Goal: Complete application form: Complete application form

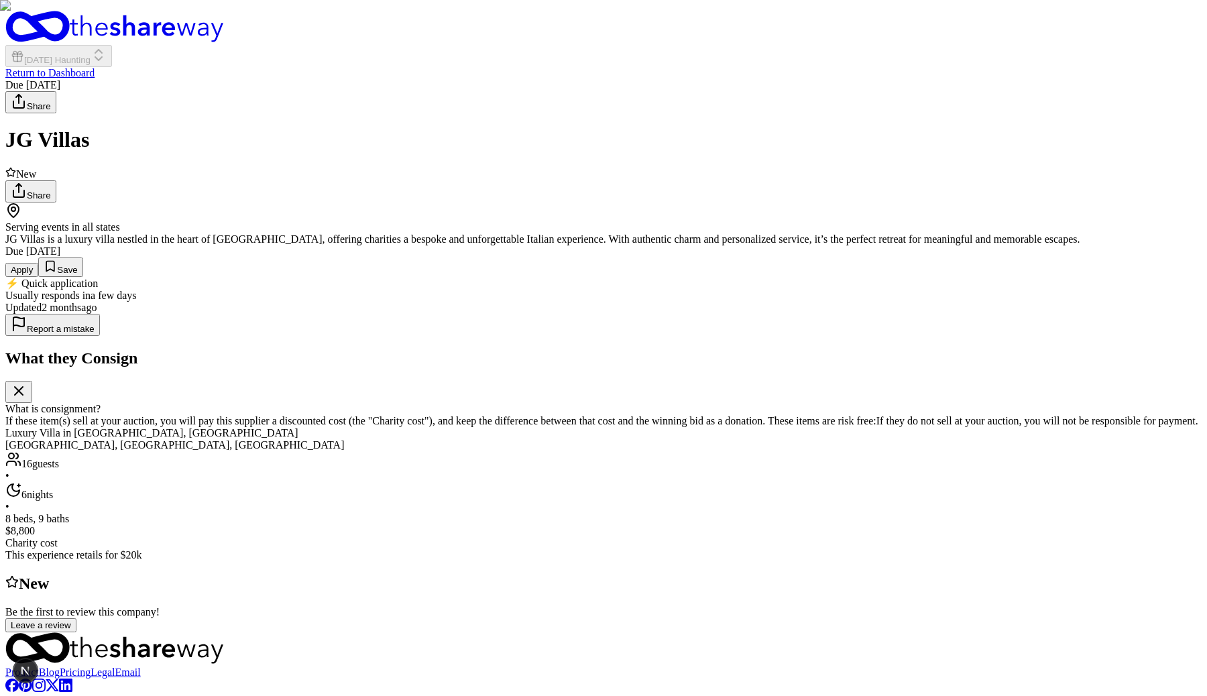
click at [38, 277] on button "Apply" at bounding box center [21, 270] width 33 height 14
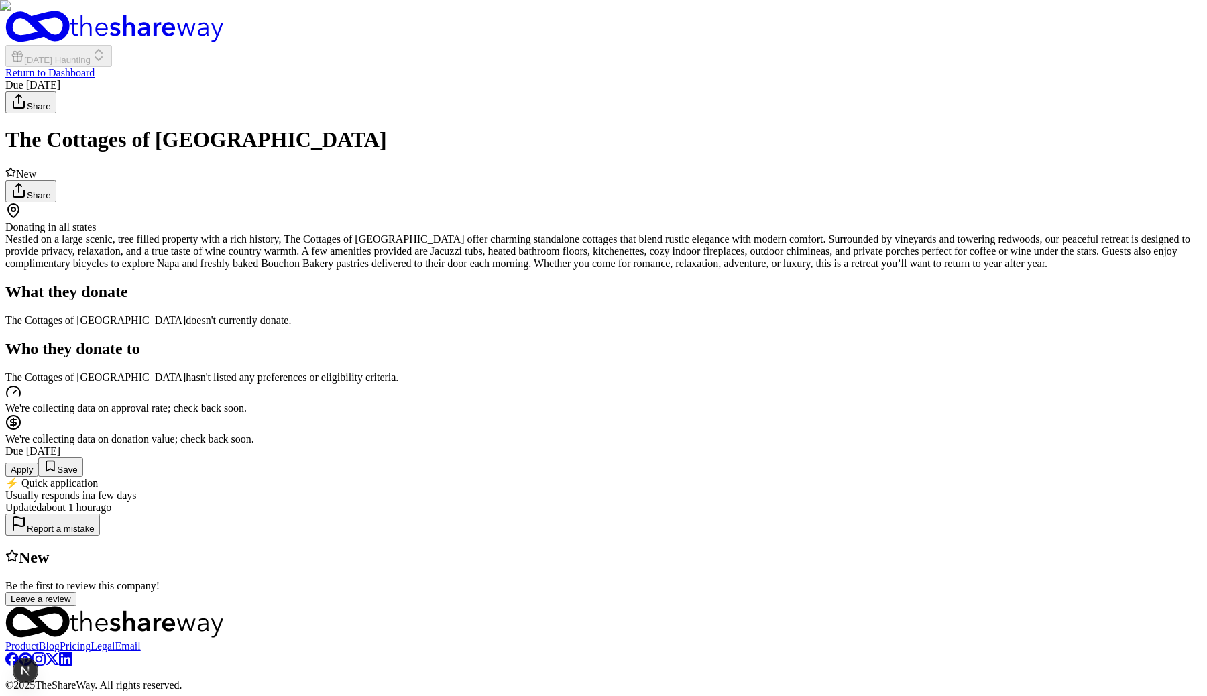
click at [38, 477] on button "Apply" at bounding box center [21, 470] width 33 height 14
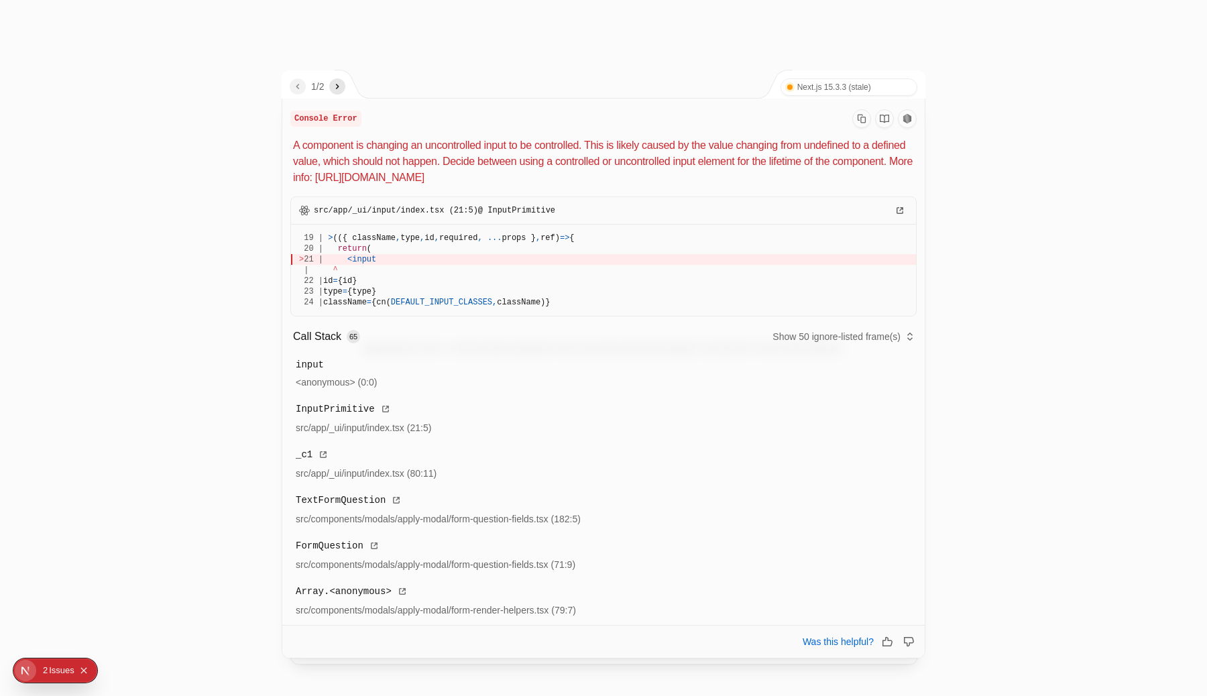
click at [336, 89] on icon "next" at bounding box center [337, 86] width 11 height 11
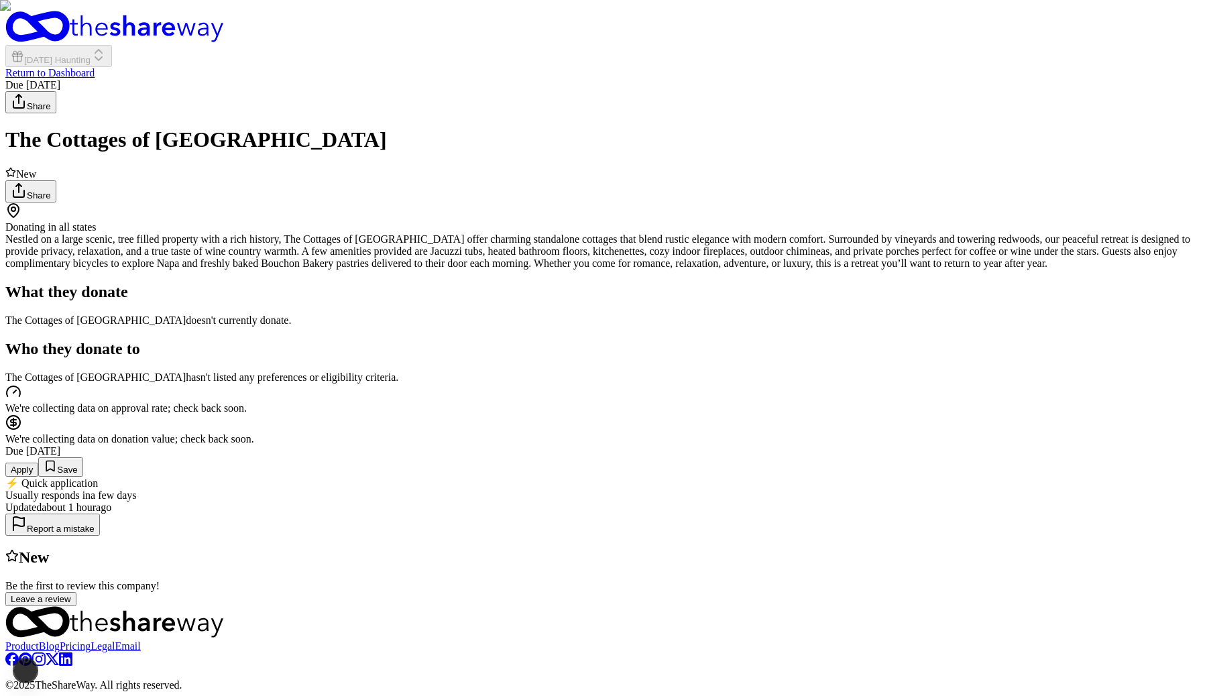
click at [38, 477] on button "Apply" at bounding box center [21, 470] width 33 height 14
